Goal: Find specific page/section: Find specific page/section

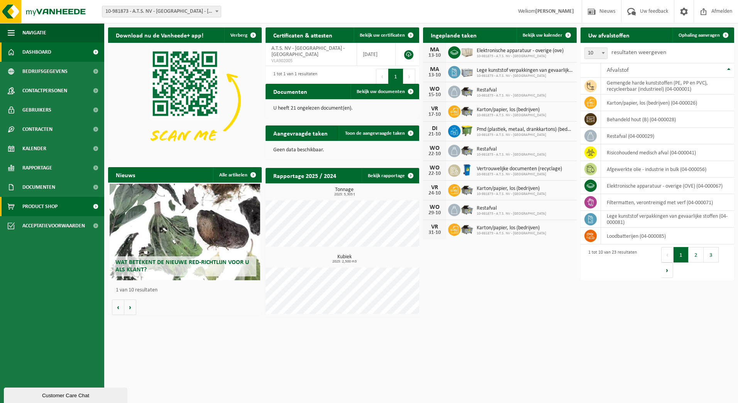
click at [55, 204] on span "Product Shop" at bounding box center [39, 206] width 35 height 19
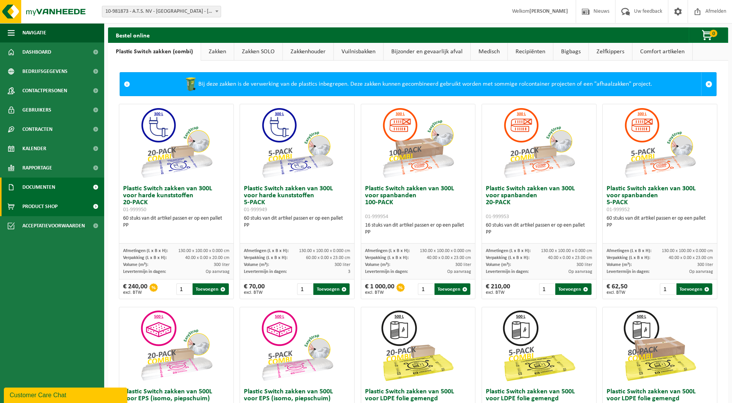
click at [43, 189] on span "Documenten" at bounding box center [38, 187] width 33 height 19
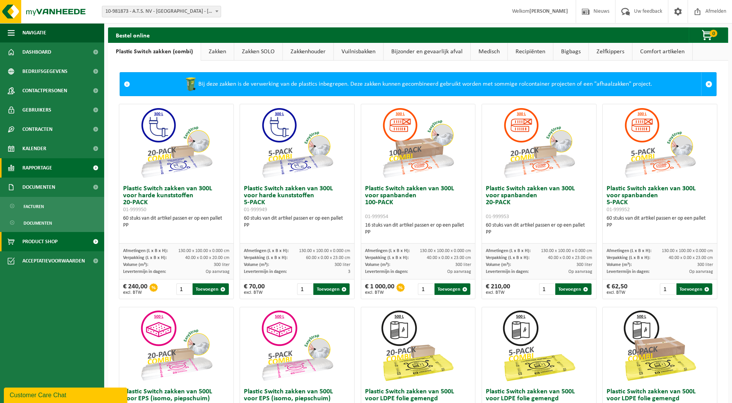
click at [44, 167] on span "Rapportage" at bounding box center [37, 167] width 30 height 19
